Goal: Transaction & Acquisition: Purchase product/service

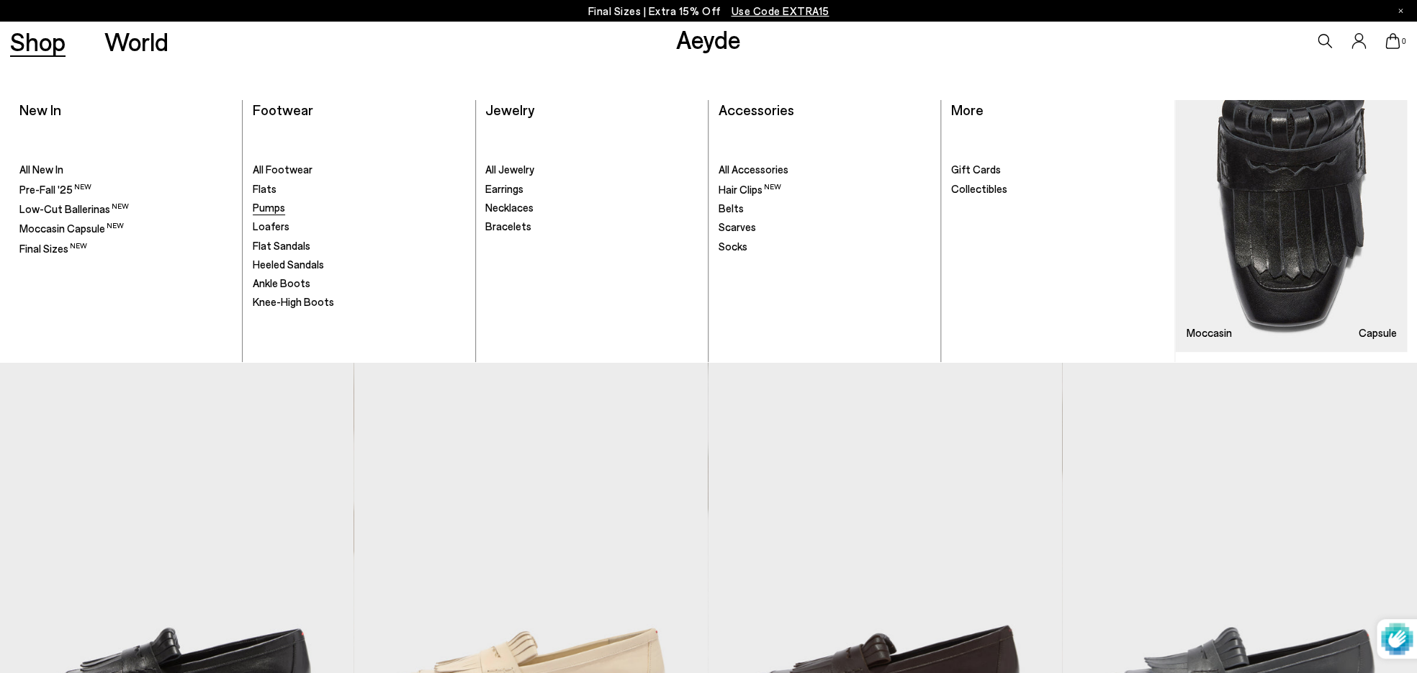
click at [274, 209] on span "Pumps" at bounding box center [269, 207] width 32 height 13
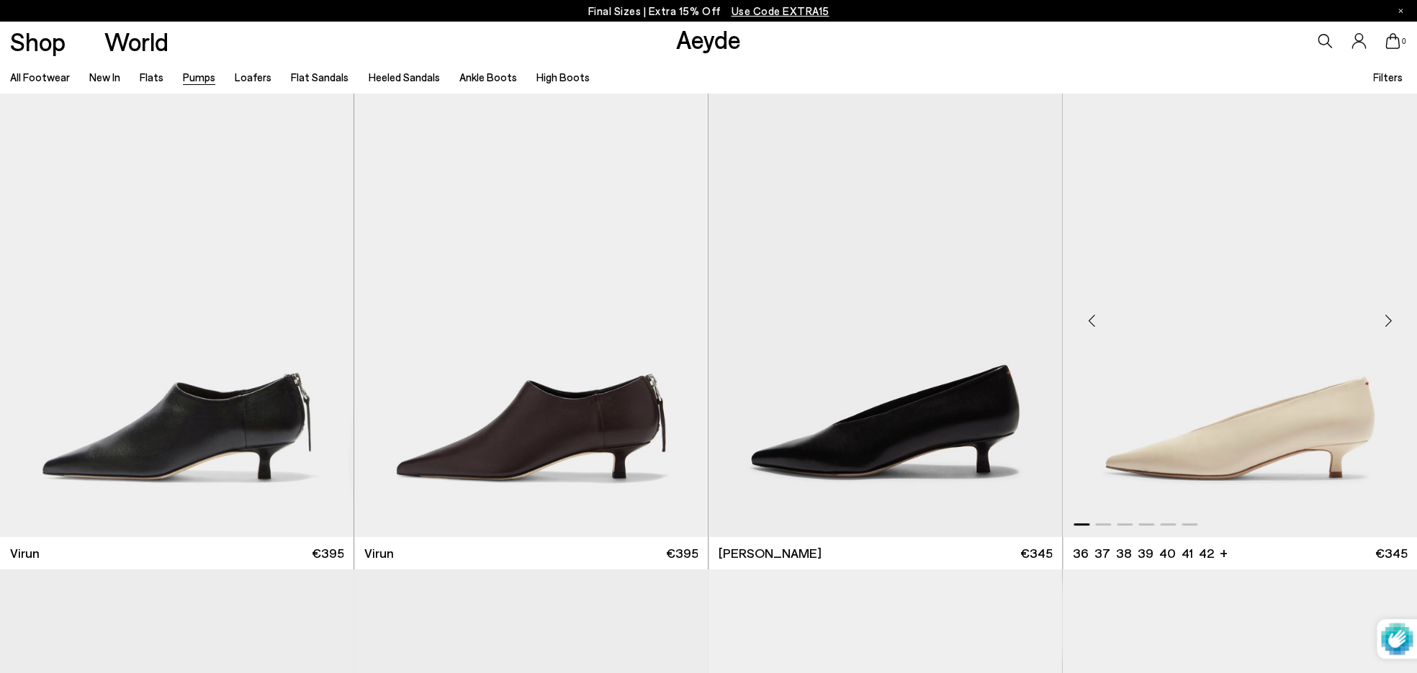
click at [1381, 322] on div "Next slide" at bounding box center [1387, 320] width 43 height 43
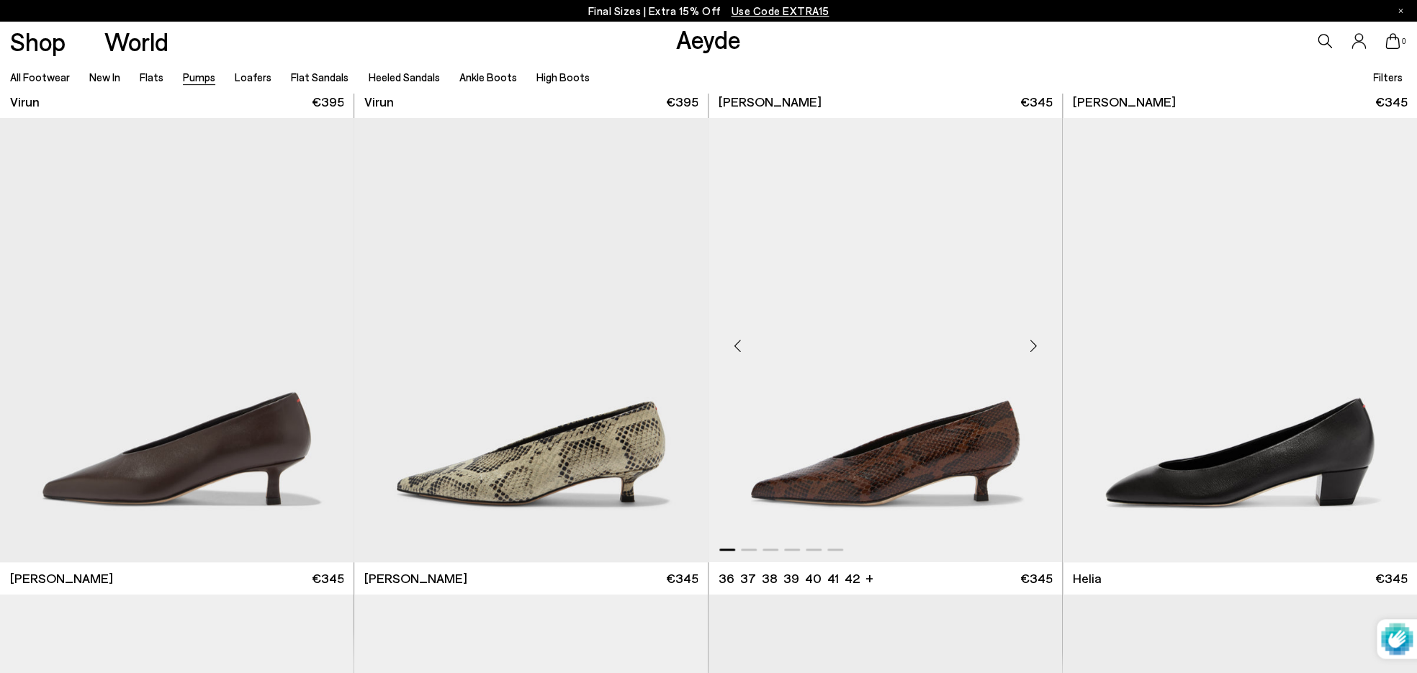
scroll to position [530, 0]
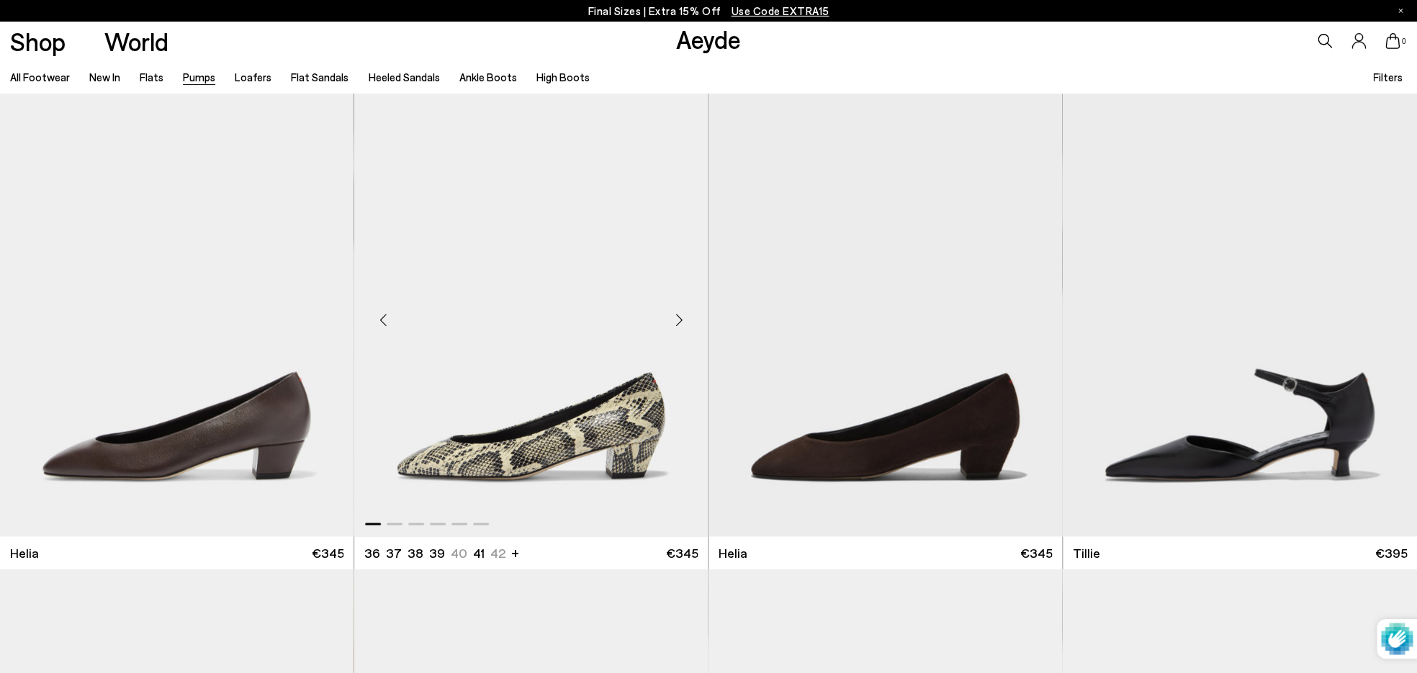
scroll to position [1060, 0]
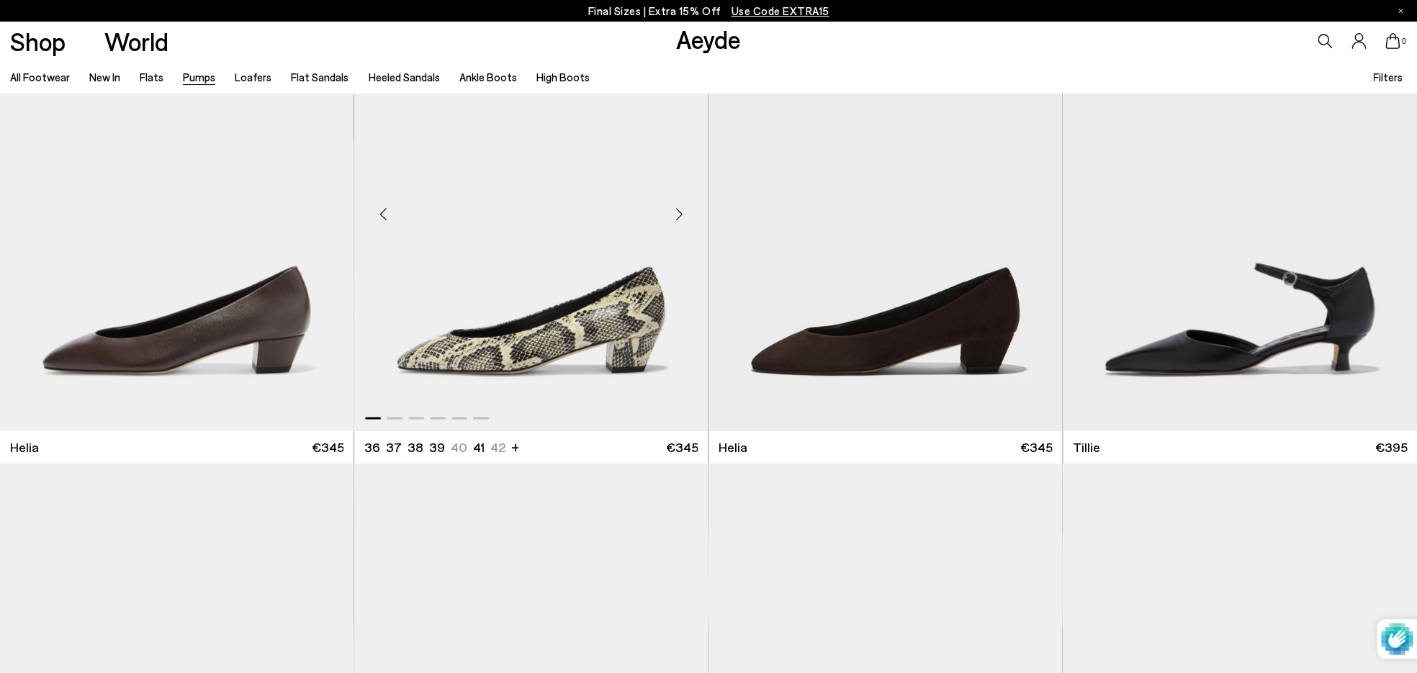
click at [680, 216] on div "Next slide" at bounding box center [678, 214] width 43 height 43
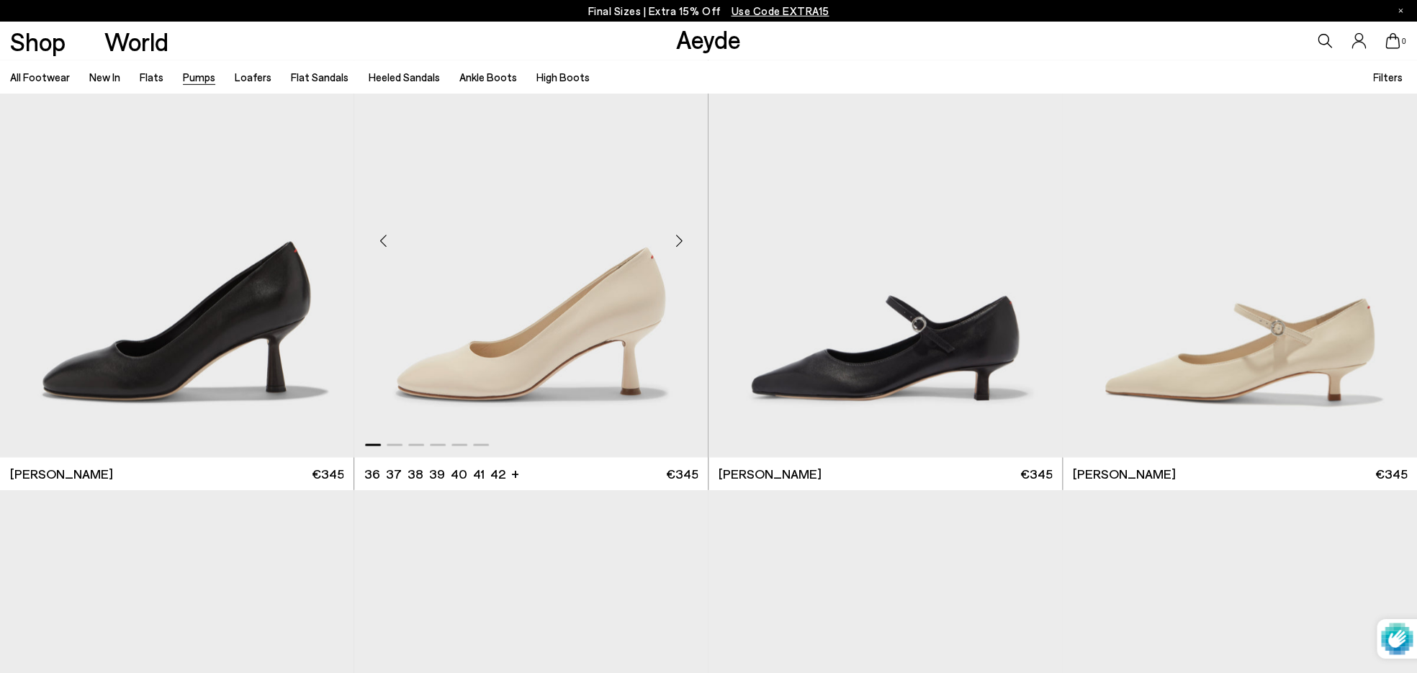
scroll to position [6841, 0]
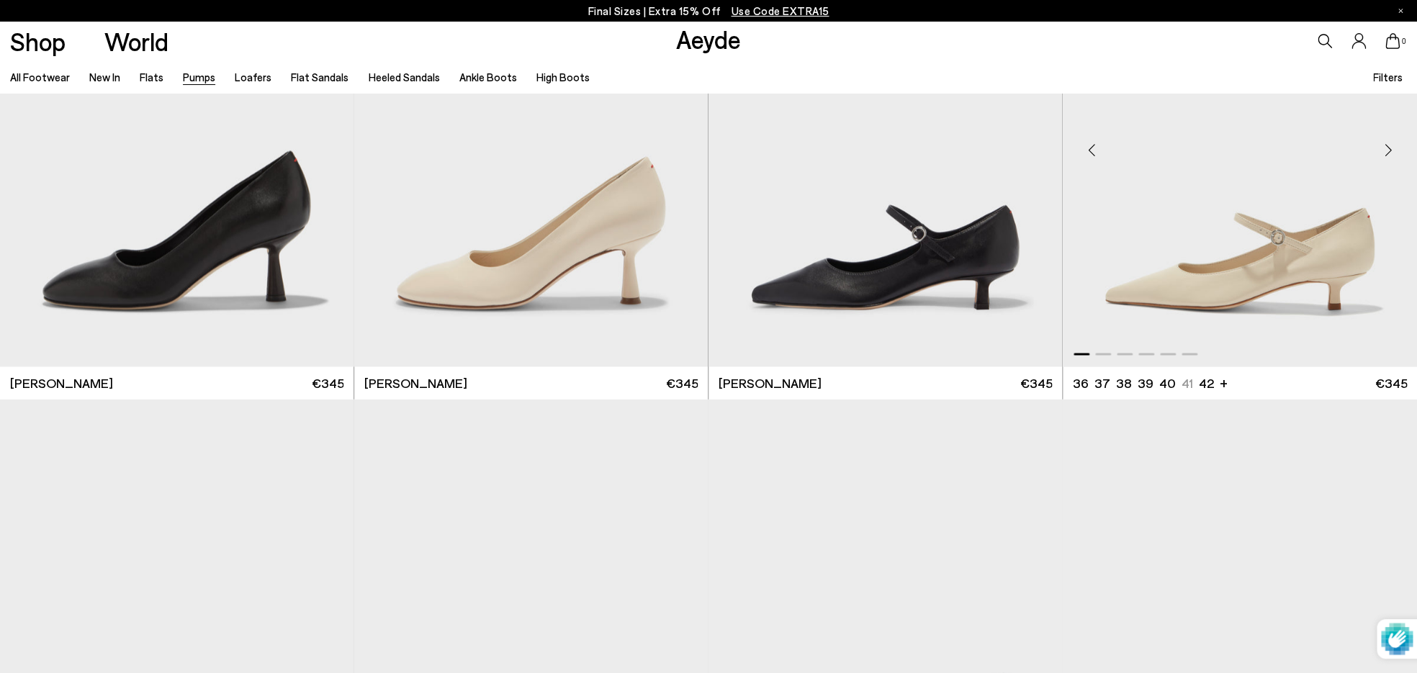
click at [1389, 142] on div "Next slide" at bounding box center [1387, 149] width 43 height 43
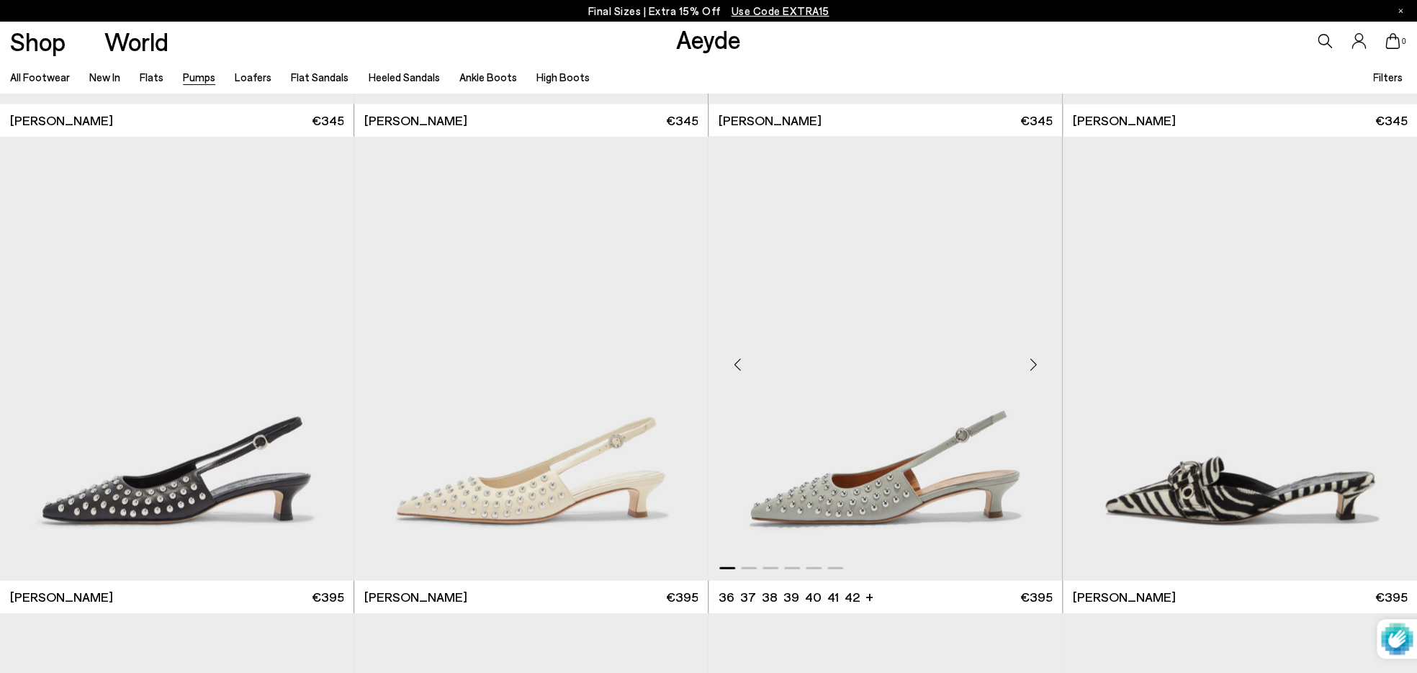
scroll to position [7175, 0]
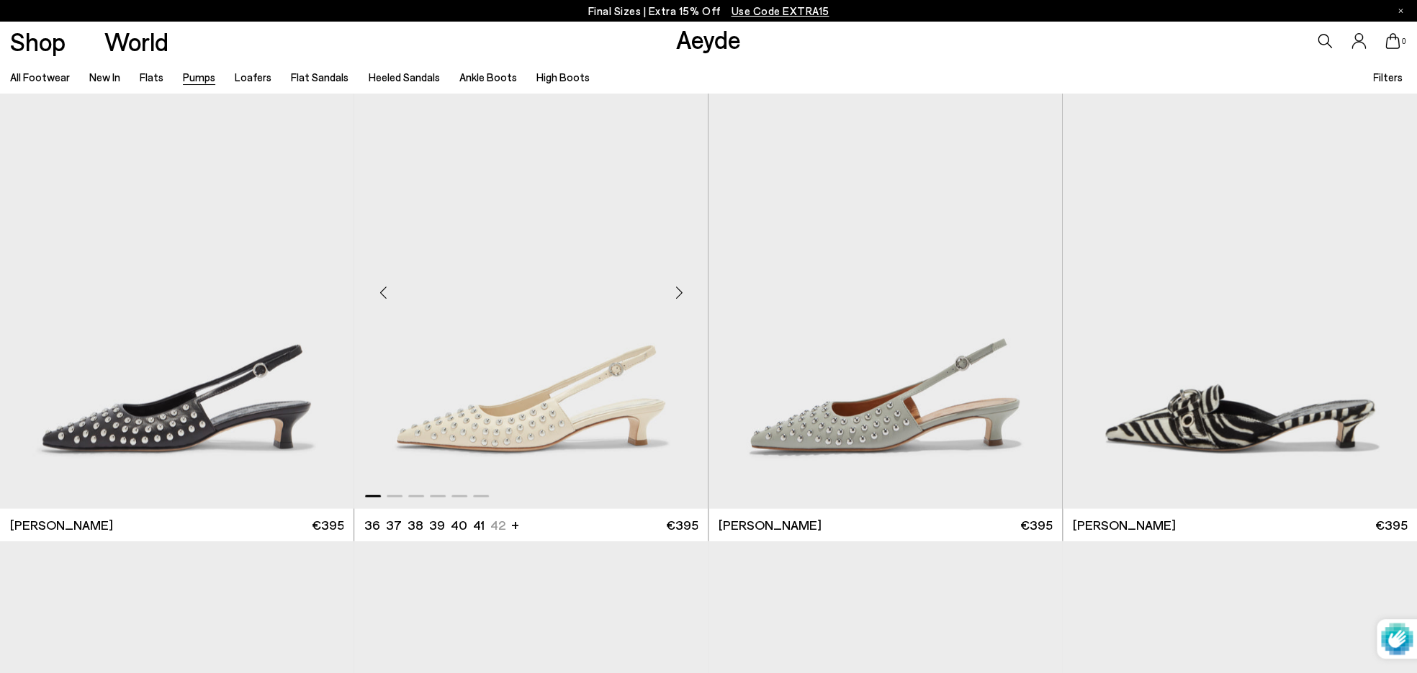
click at [677, 287] on div "Next slide" at bounding box center [678, 292] width 43 height 43
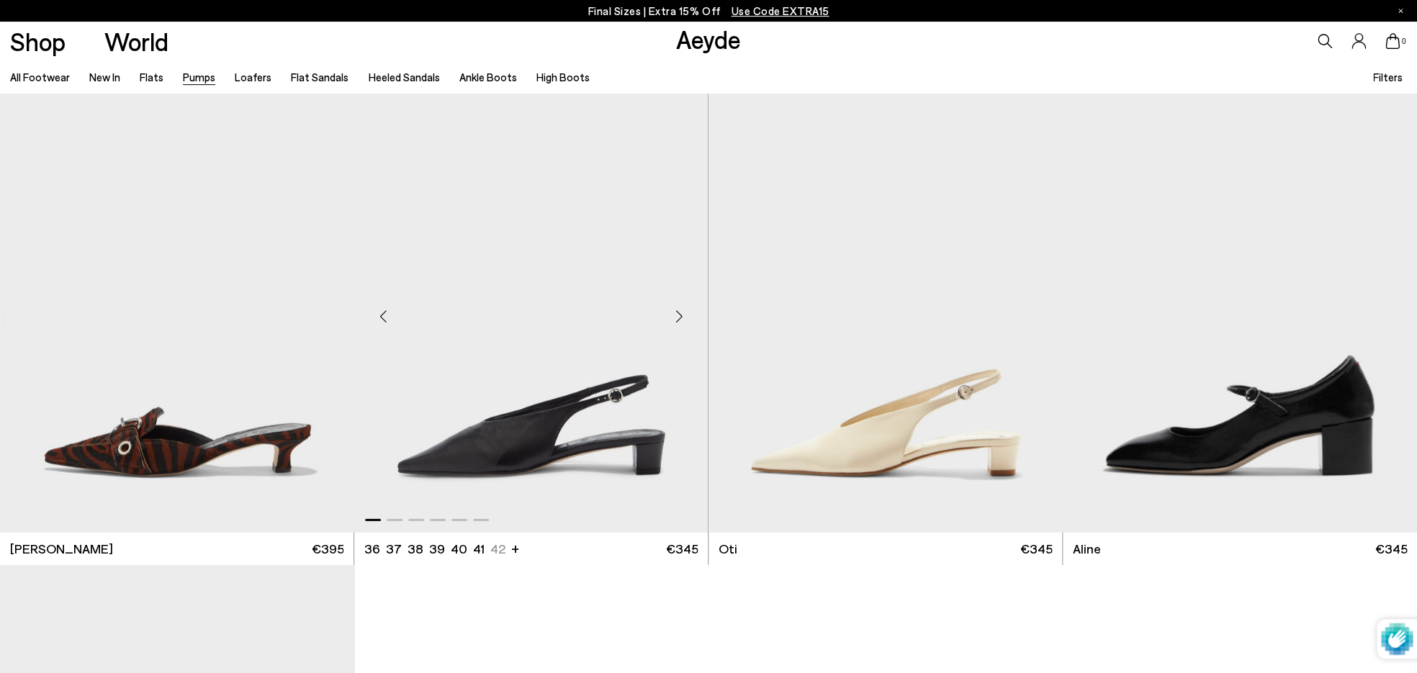
scroll to position [7774, 0]
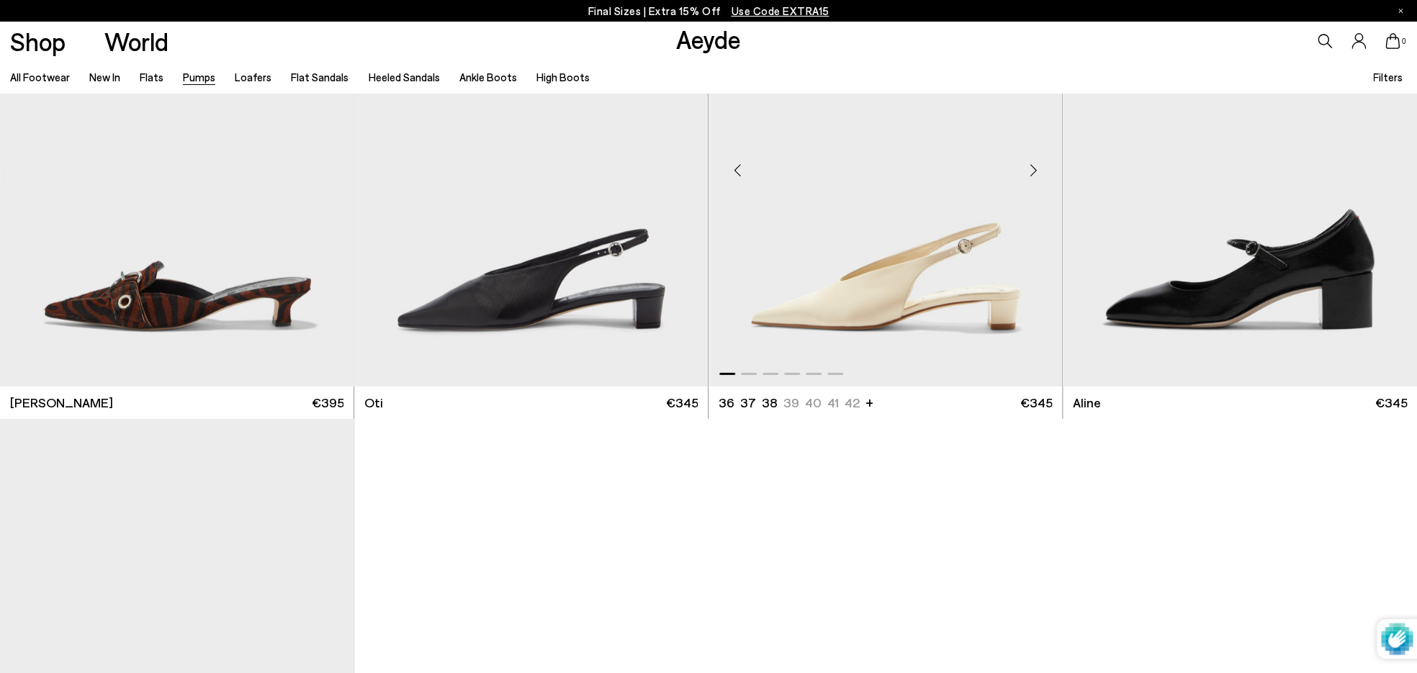
click at [1033, 170] on div "Next slide" at bounding box center [1032, 169] width 43 height 43
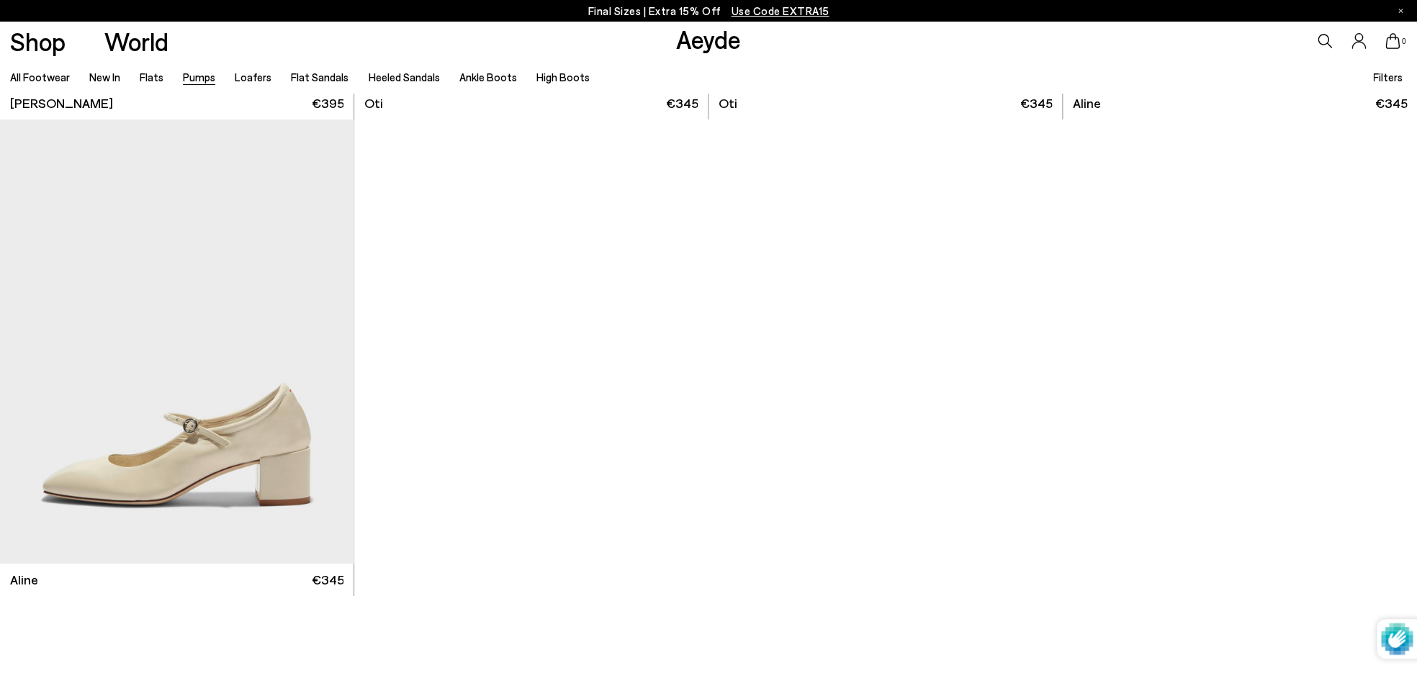
scroll to position [8212, 0]
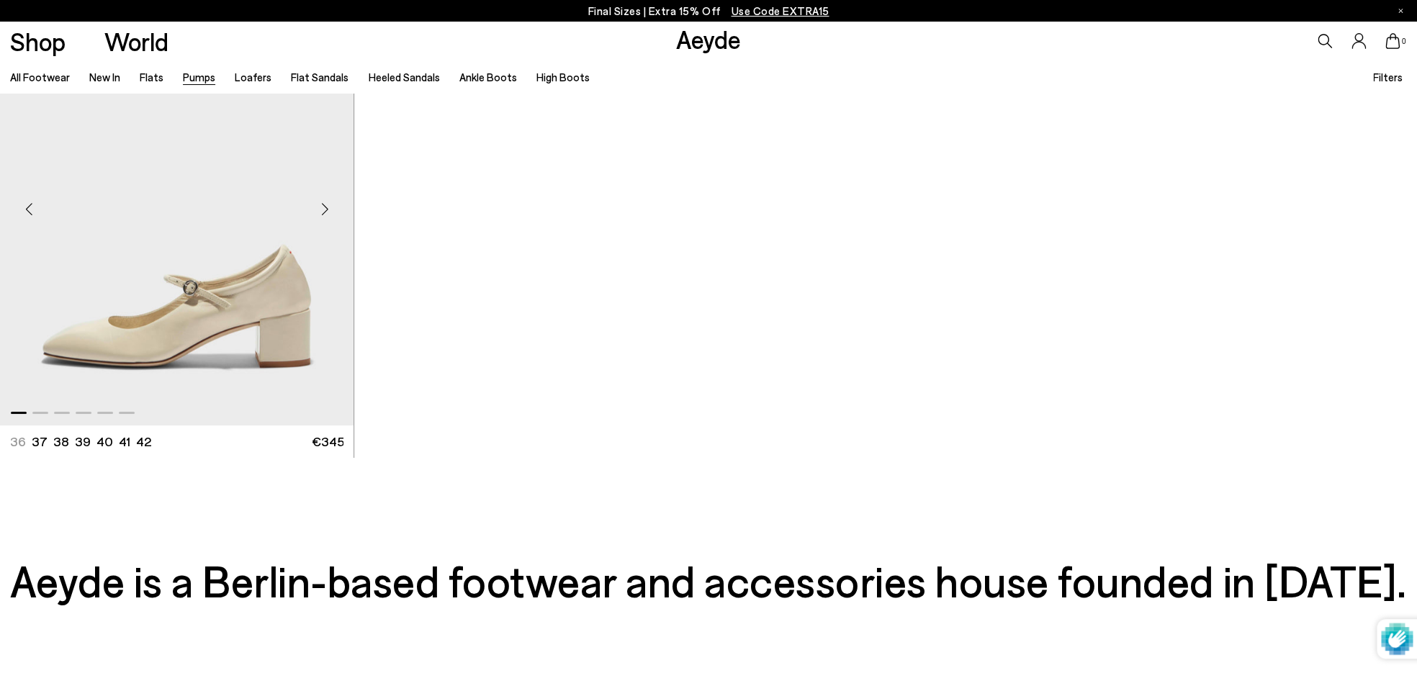
click at [328, 206] on div "Next slide" at bounding box center [324, 208] width 43 height 43
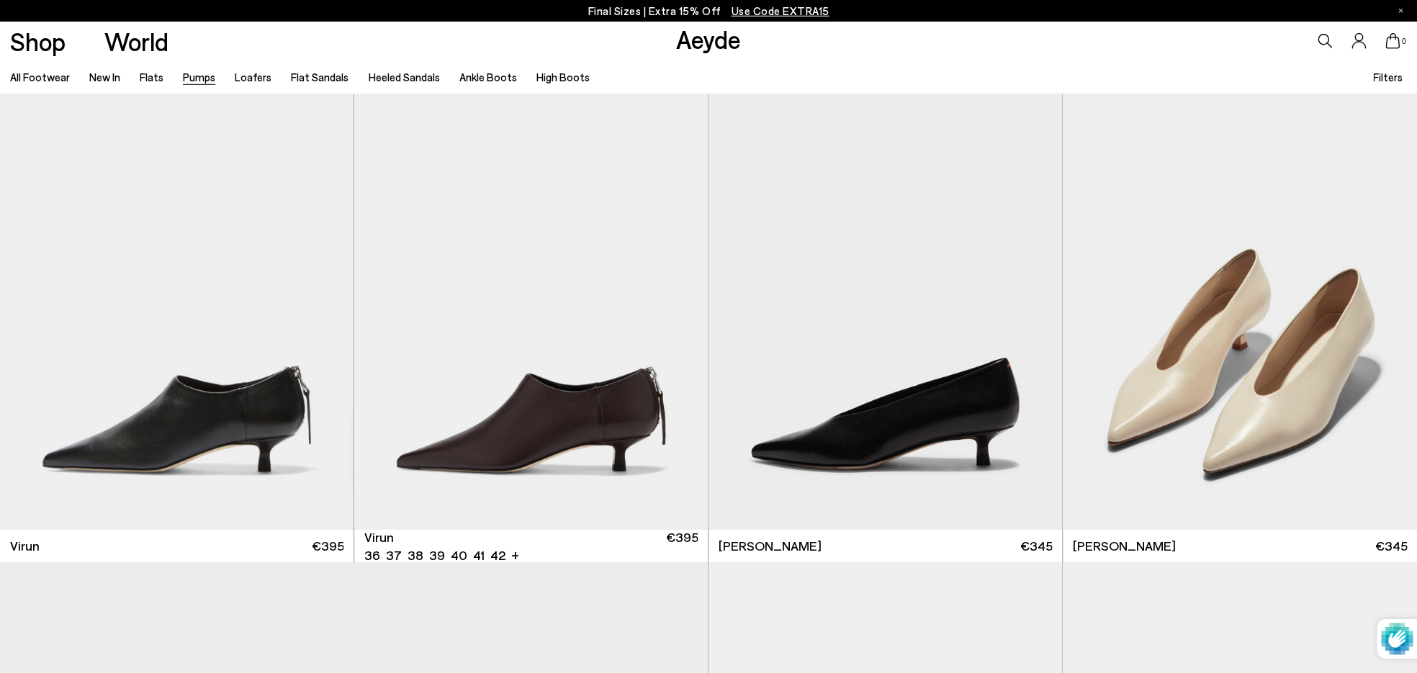
scroll to position [0, 0]
